Goal: Use online tool/utility: Utilize a website feature to perform a specific function

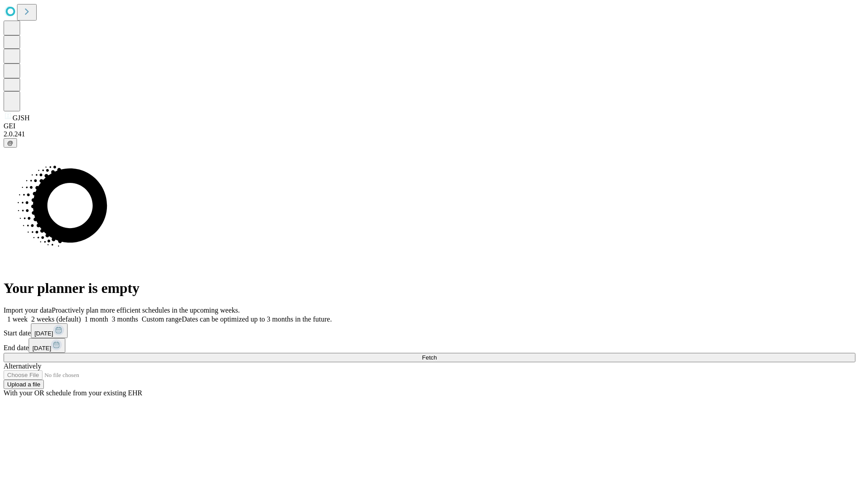
click at [437, 355] on span "Fetch" at bounding box center [429, 358] width 15 height 7
